Goal: Navigation & Orientation: Find specific page/section

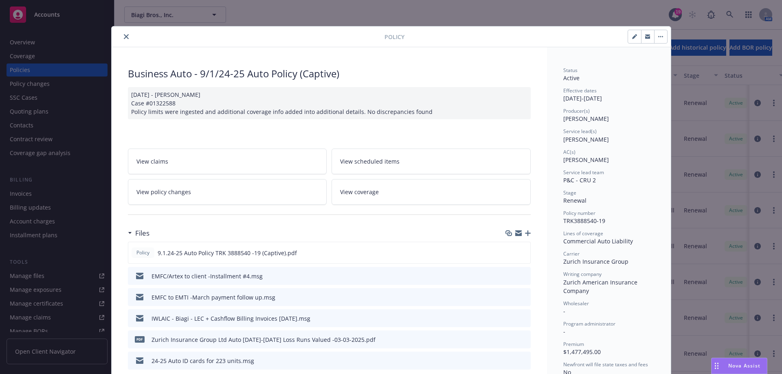
scroll to position [24, 0]
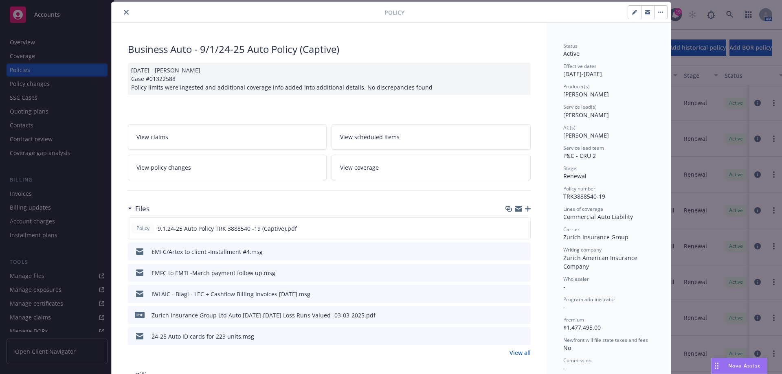
click at [124, 13] on icon "close" at bounding box center [126, 12] width 5 height 5
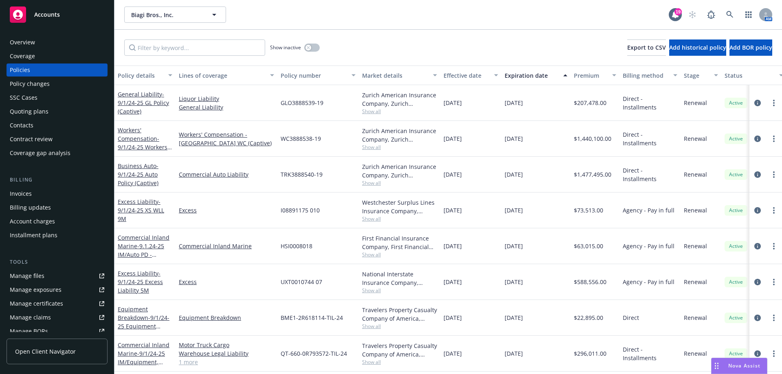
click at [47, 20] on div "Accounts" at bounding box center [57, 15] width 94 height 16
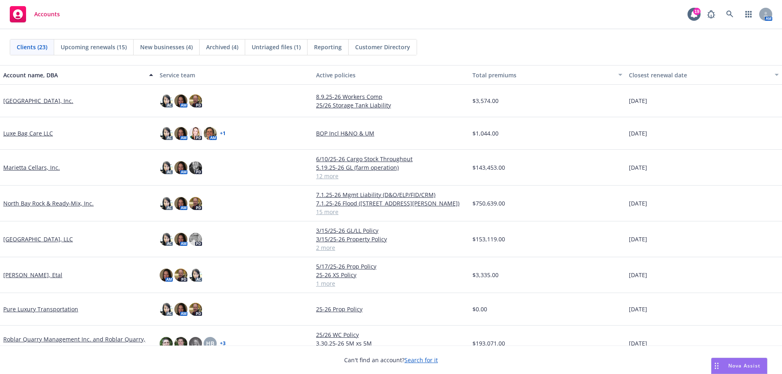
scroll to position [407, 0]
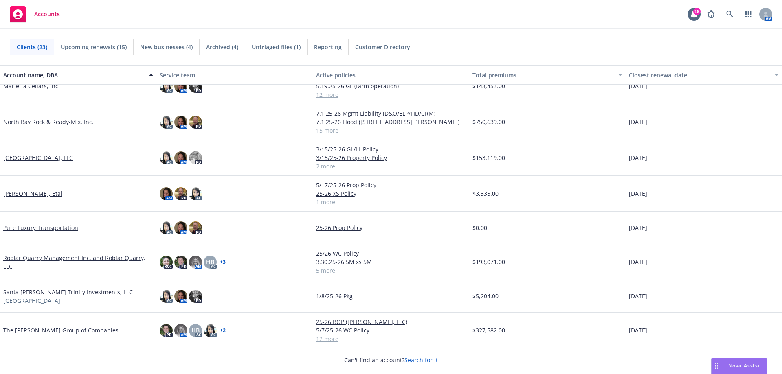
click at [103, 262] on link "Roblar Quarry Management Inc. and Roblar Quarry, LLC" at bounding box center [78, 262] width 150 height 17
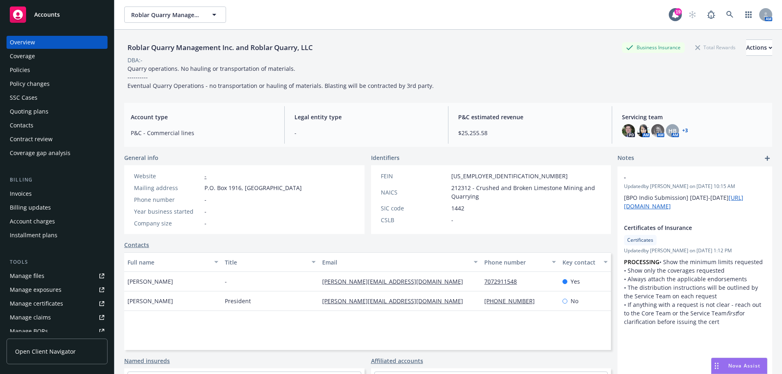
click at [43, 70] on div "Policies" at bounding box center [57, 70] width 94 height 13
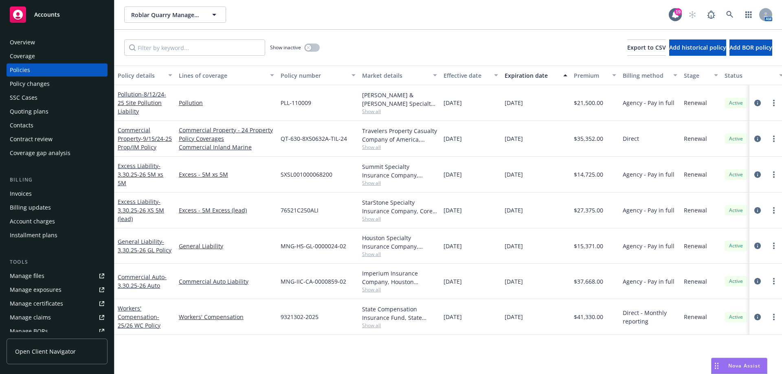
click at [37, 43] on div "Overview" at bounding box center [57, 42] width 94 height 13
